Goal: Transaction & Acquisition: Subscribe to service/newsletter

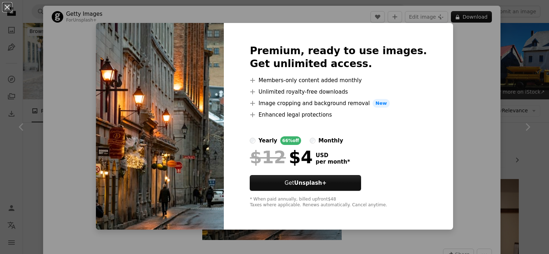
scroll to position [3089, 0]
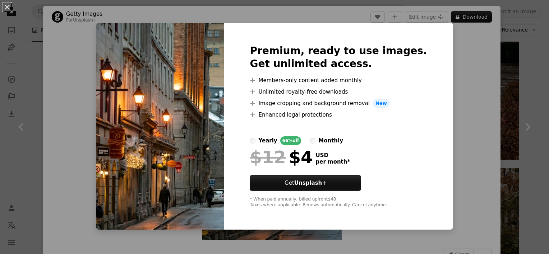
click at [464, 42] on div "An X shape Premium, ready to use images. Get unlimited access. A plus sign Memb…" at bounding box center [274, 127] width 549 height 254
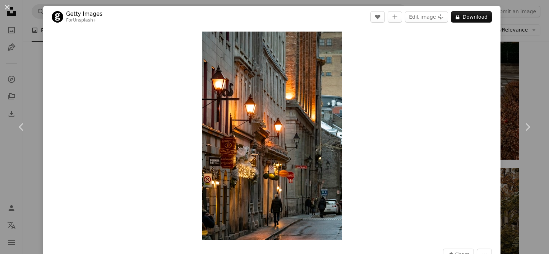
click at [284, 17] on header "Getty Images For Unsplash+ A heart A plus sign Edit image Plus sign for Unsplas…" at bounding box center [271, 17] width 457 height 22
click at [463, 20] on button "A lock Download" at bounding box center [471, 16] width 41 height 11
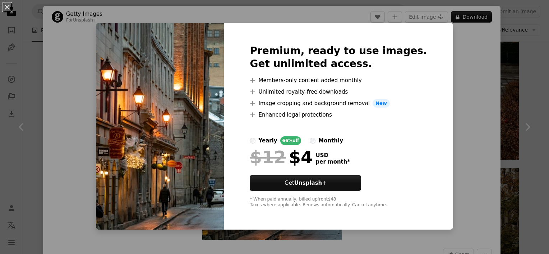
click at [471, 78] on div "An X shape Premium, ready to use images. Get unlimited access. A plus sign Memb…" at bounding box center [274, 127] width 549 height 254
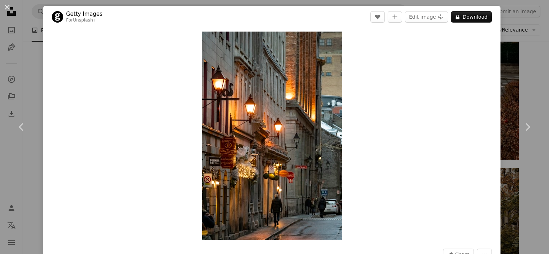
click at [417, 158] on div "Zoom in" at bounding box center [271, 136] width 457 height 216
click at [375, 18] on icon "Like" at bounding box center [377, 17] width 5 height 5
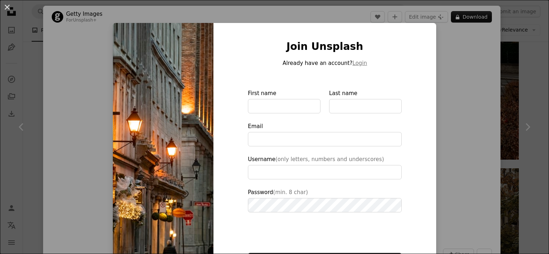
click at [447, 49] on div "An X shape Join Unsplash Already have an account? Login First name Last name Em…" at bounding box center [274, 127] width 549 height 254
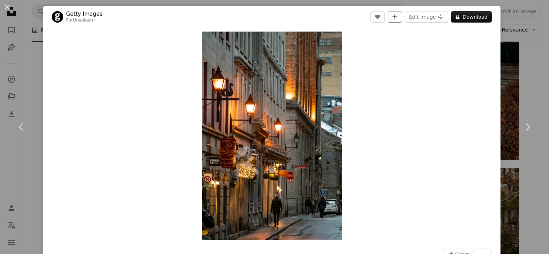
click at [392, 15] on icon "A plus sign" at bounding box center [395, 17] width 6 height 6
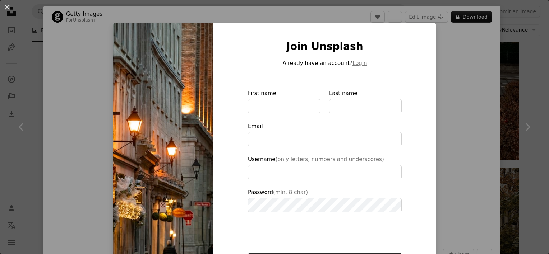
click at [448, 66] on div "An X shape Join Unsplash Already have an account? Login First name Last name Em…" at bounding box center [274, 127] width 549 height 254
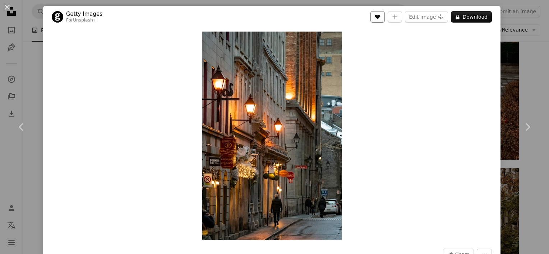
click at [375, 15] on icon "Like" at bounding box center [377, 17] width 5 height 5
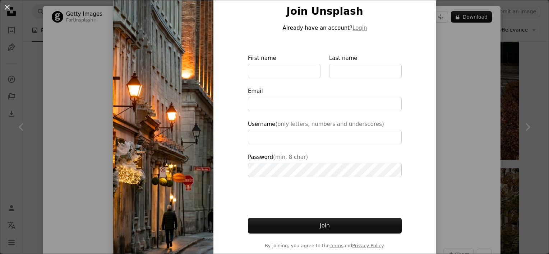
scroll to position [47, 0]
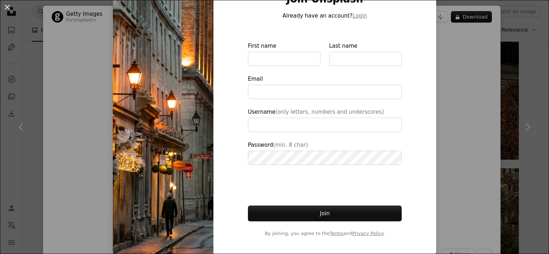
type input "**********"
click at [80, 133] on div "An X shape Join Unsplash Already have an account? Login First name Last name Em…" at bounding box center [274, 127] width 549 height 254
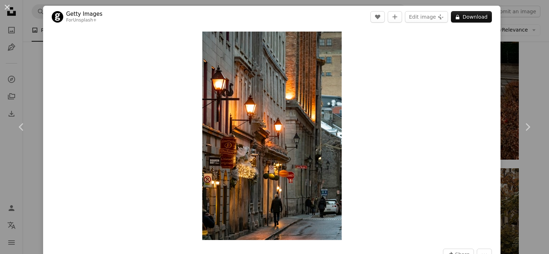
click at [373, 139] on div "Zoom in" at bounding box center [271, 136] width 457 height 216
click at [343, 191] on div "Zoom in" at bounding box center [271, 136] width 457 height 216
click at [396, 16] on button "A plus sign" at bounding box center [394, 16] width 14 height 11
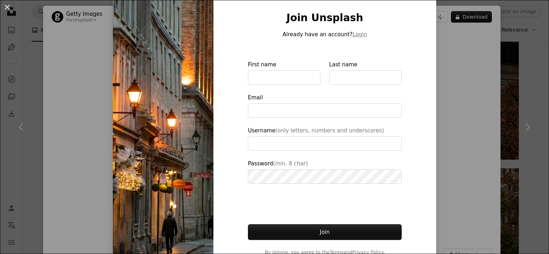
scroll to position [47, 0]
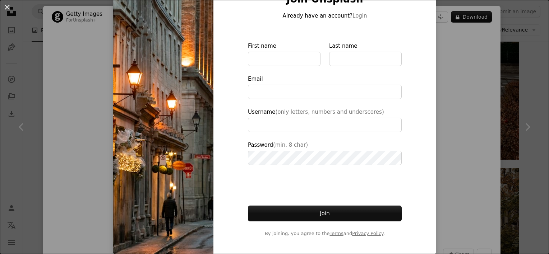
type input "**********"
click at [506, 53] on div "An X shape Join Unsplash Already have an account? Login First name Last name Em…" at bounding box center [274, 127] width 549 height 254
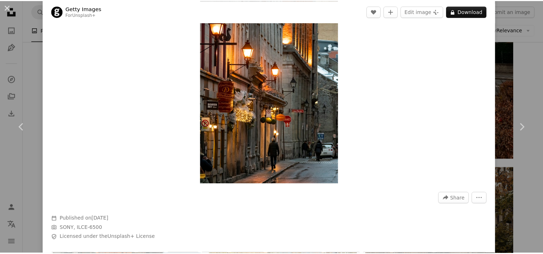
scroll to position [72, 0]
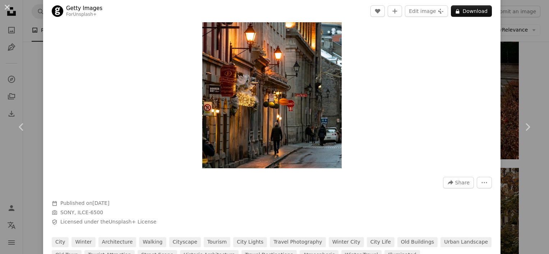
click at [530, 53] on div "An X shape Chevron left Chevron right Getty Images For Unsplash+ A heart A plus…" at bounding box center [274, 127] width 549 height 254
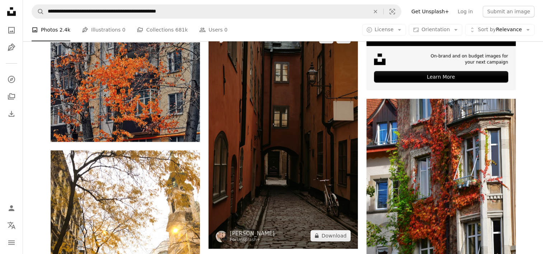
scroll to position [3484, 0]
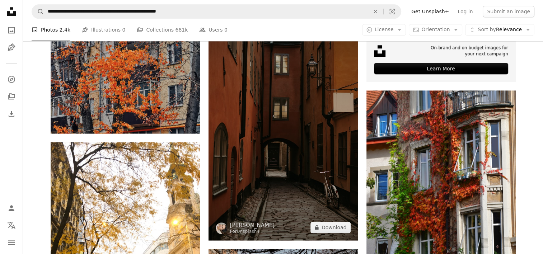
click at [261, 117] on img at bounding box center [283, 129] width 149 height 224
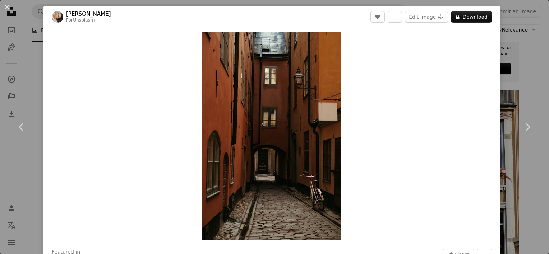
click at [530, 21] on div "An X shape Chevron left Chevron right Polina Kuzovkova For Unsplash+ A heart A …" at bounding box center [274, 127] width 549 height 254
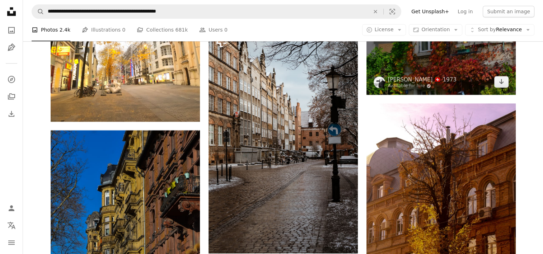
scroll to position [3663, 0]
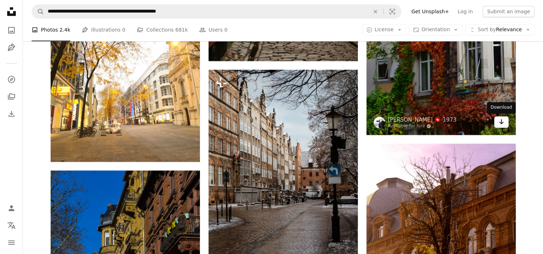
click at [497, 124] on link "Arrow pointing down" at bounding box center [502, 121] width 14 height 11
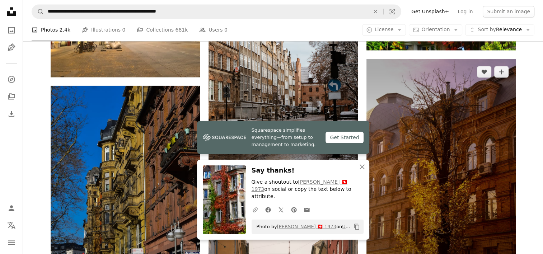
scroll to position [3807, 0]
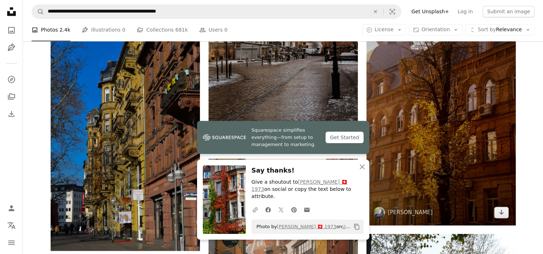
click at [419, 127] on img at bounding box center [441, 113] width 149 height 226
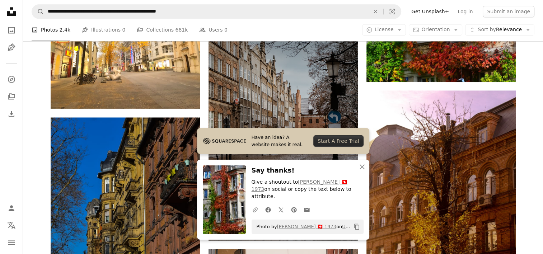
scroll to position [3699, 0]
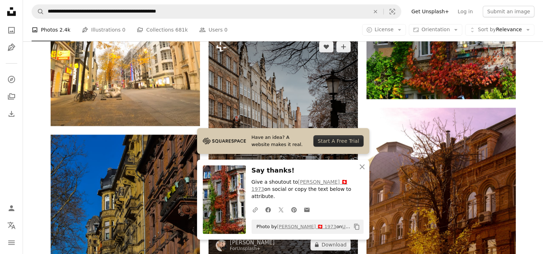
click at [328, 97] on img at bounding box center [283, 146] width 149 height 224
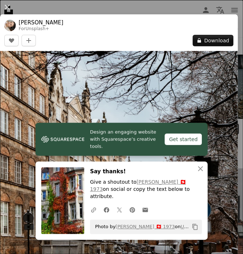
click at [156, 75] on img at bounding box center [119, 229] width 238 height 357
click at [103, 65] on img at bounding box center [119, 229] width 238 height 357
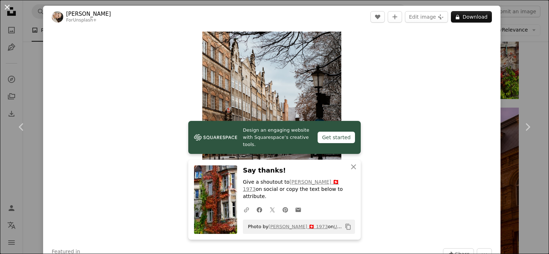
click at [8, 9] on button "An X shape" at bounding box center [7, 7] width 9 height 9
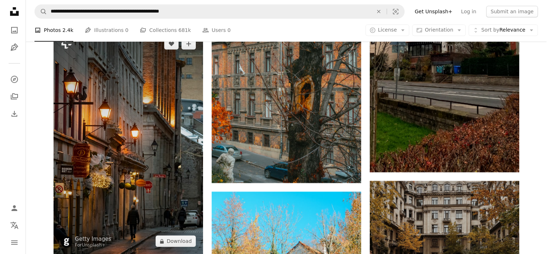
scroll to position [3089, 0]
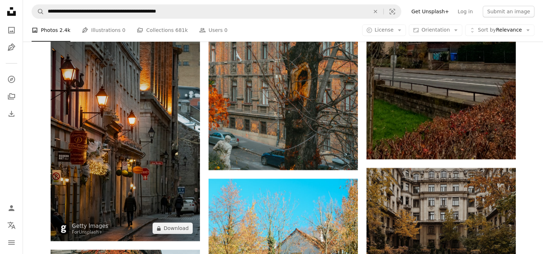
click at [124, 143] on img at bounding box center [125, 130] width 149 height 224
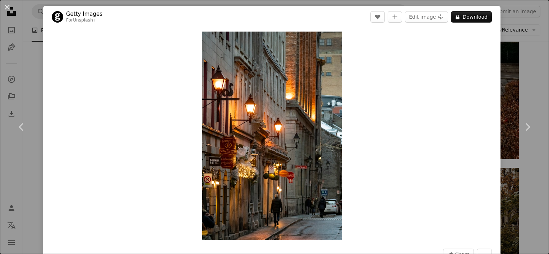
click at [30, 54] on div "An X shape Chevron left Chevron right Getty Images For Unsplash+ A heart A plus…" at bounding box center [274, 127] width 549 height 254
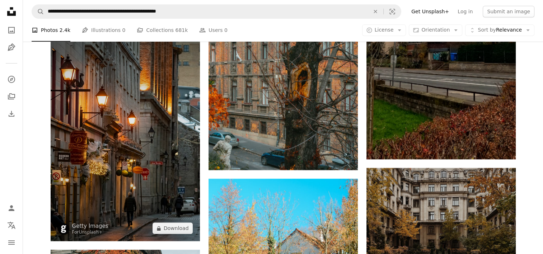
click at [129, 165] on img at bounding box center [125, 130] width 149 height 224
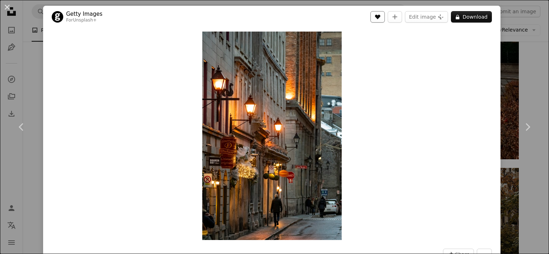
click at [375, 17] on icon "A heart" at bounding box center [378, 17] width 6 height 6
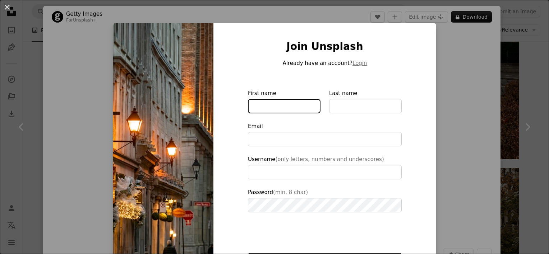
click at [296, 107] on input "First name" at bounding box center [284, 106] width 73 height 14
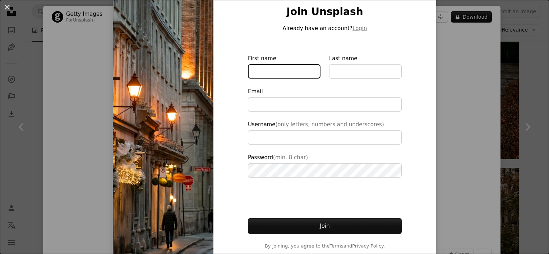
scroll to position [47, 0]
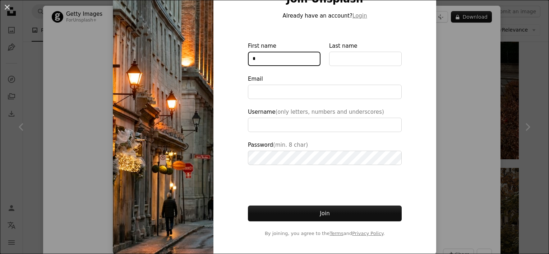
type input "**"
type input "**********"
type input "*"
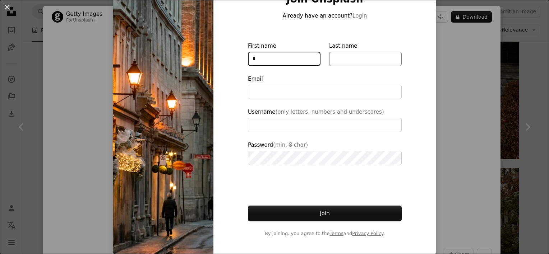
type input "*"
click at [351, 52] on input "Last name" at bounding box center [365, 59] width 73 height 14
type input "**"
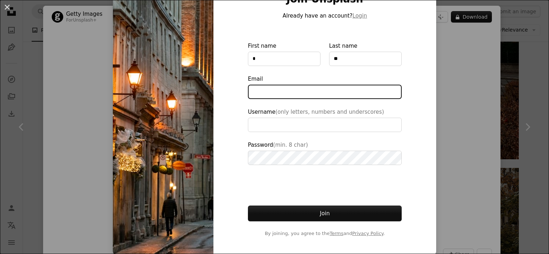
click at [336, 92] on input "Email" at bounding box center [325, 92] width 154 height 14
drag, startPoint x: 309, startPoint y: 92, endPoint x: 313, endPoint y: 95, distance: 5.2
click at [309, 92] on input "**********" at bounding box center [325, 92] width 154 height 14
type input "**********"
click at [331, 93] on input "**********" at bounding box center [325, 92] width 154 height 14
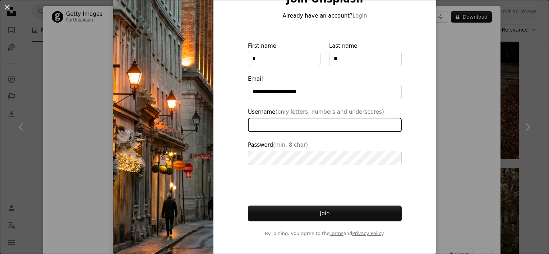
click at [304, 128] on input "Username (only letters, numbers and underscores)" at bounding box center [325, 125] width 154 height 14
type input "***"
click at [417, 151] on div "**********" at bounding box center [324, 115] width 223 height 279
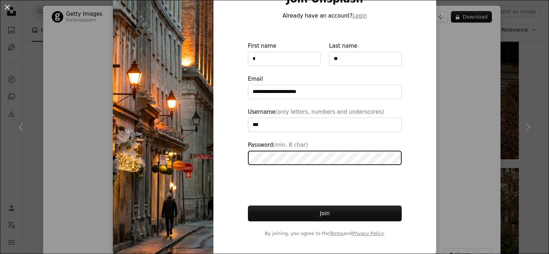
click at [240, 159] on div "**********" at bounding box center [324, 115] width 223 height 279
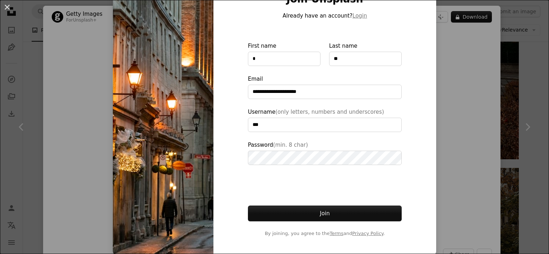
click at [403, 153] on div "**********" at bounding box center [324, 115] width 223 height 279
click at [404, 167] on div "**********" at bounding box center [324, 115] width 223 height 279
click at [307, 217] on button "Join" at bounding box center [325, 214] width 154 height 16
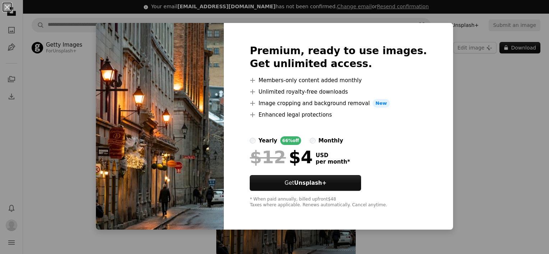
click at [482, 97] on div "An X shape Premium, ready to use images. Get unlimited access. A plus sign Memb…" at bounding box center [274, 127] width 549 height 254
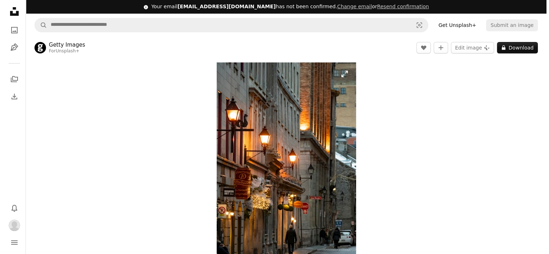
scroll to position [108, 0]
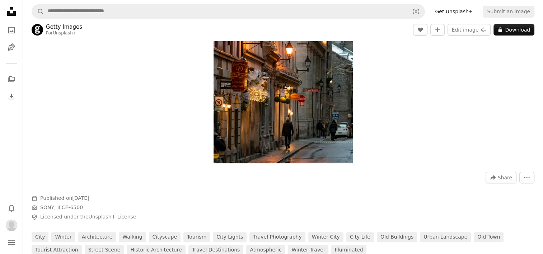
drag, startPoint x: 308, startPoint y: 125, endPoint x: 223, endPoint y: 120, distance: 85.6
click at [223, 120] on img "Zoom in on this image" at bounding box center [283, 59] width 139 height 209
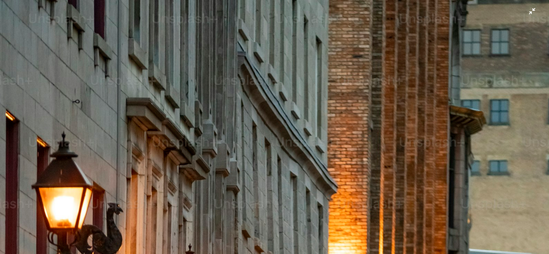
scroll to position [276, 0]
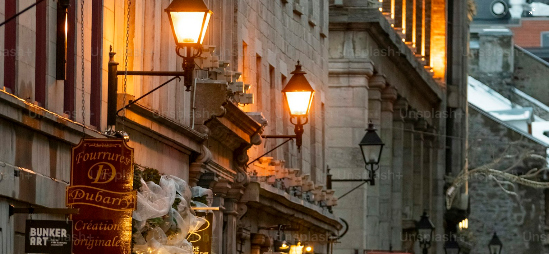
click at [277, 121] on img "Zoom out on this image" at bounding box center [274, 135] width 549 height 823
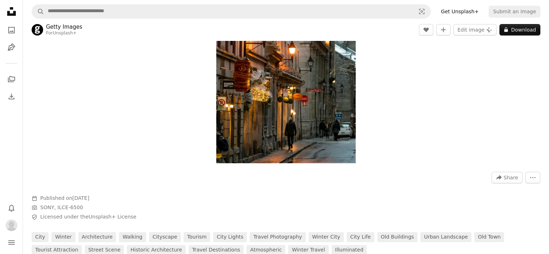
scroll to position [62, 0]
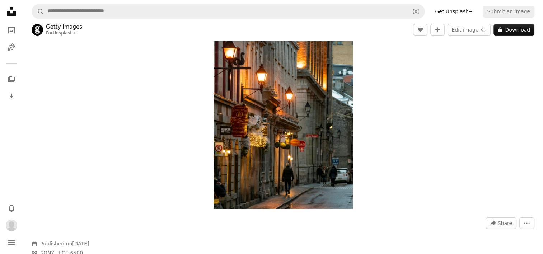
click at [277, 121] on img "Zoom in on this image" at bounding box center [283, 104] width 139 height 209
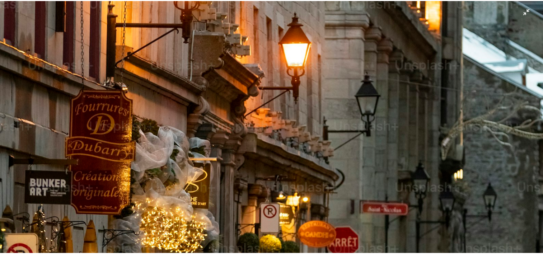
scroll to position [455, 0]
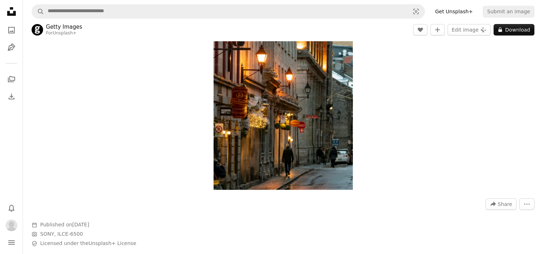
scroll to position [98, 0]
